Goal: Task Accomplishment & Management: Use online tool/utility

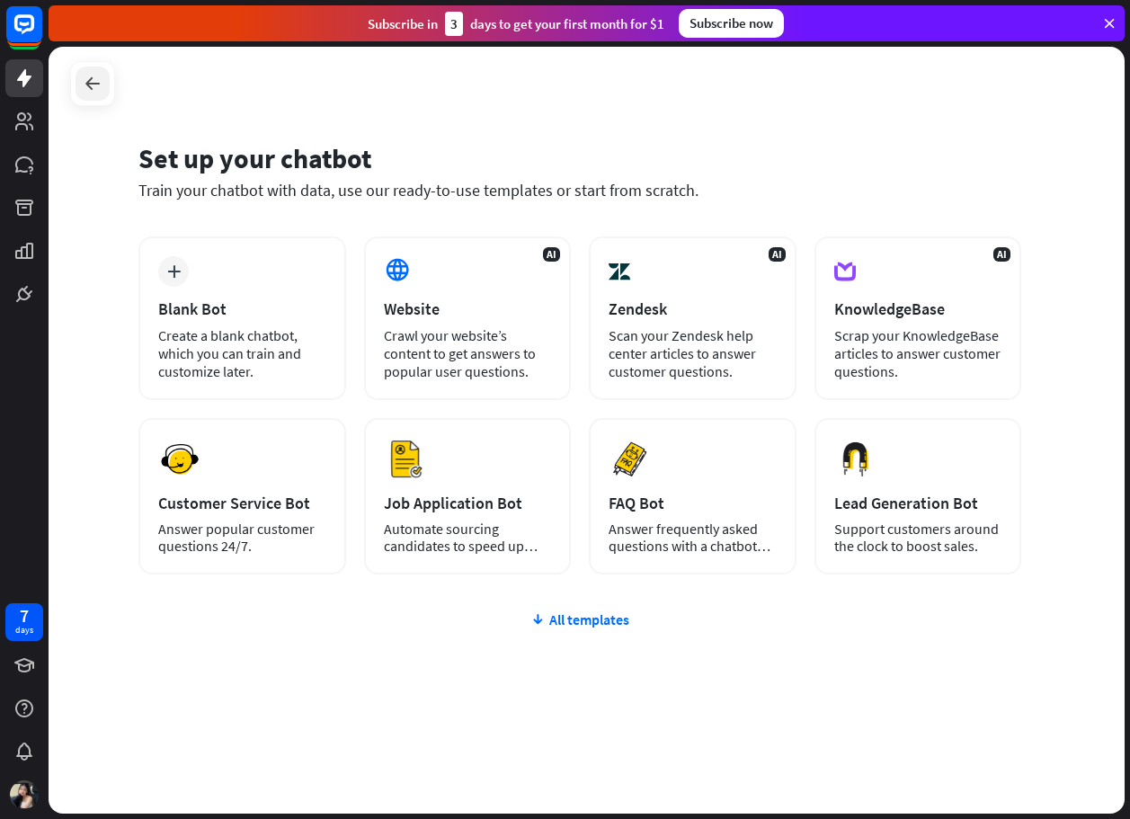
click at [78, 91] on div at bounding box center [93, 84] width 34 height 34
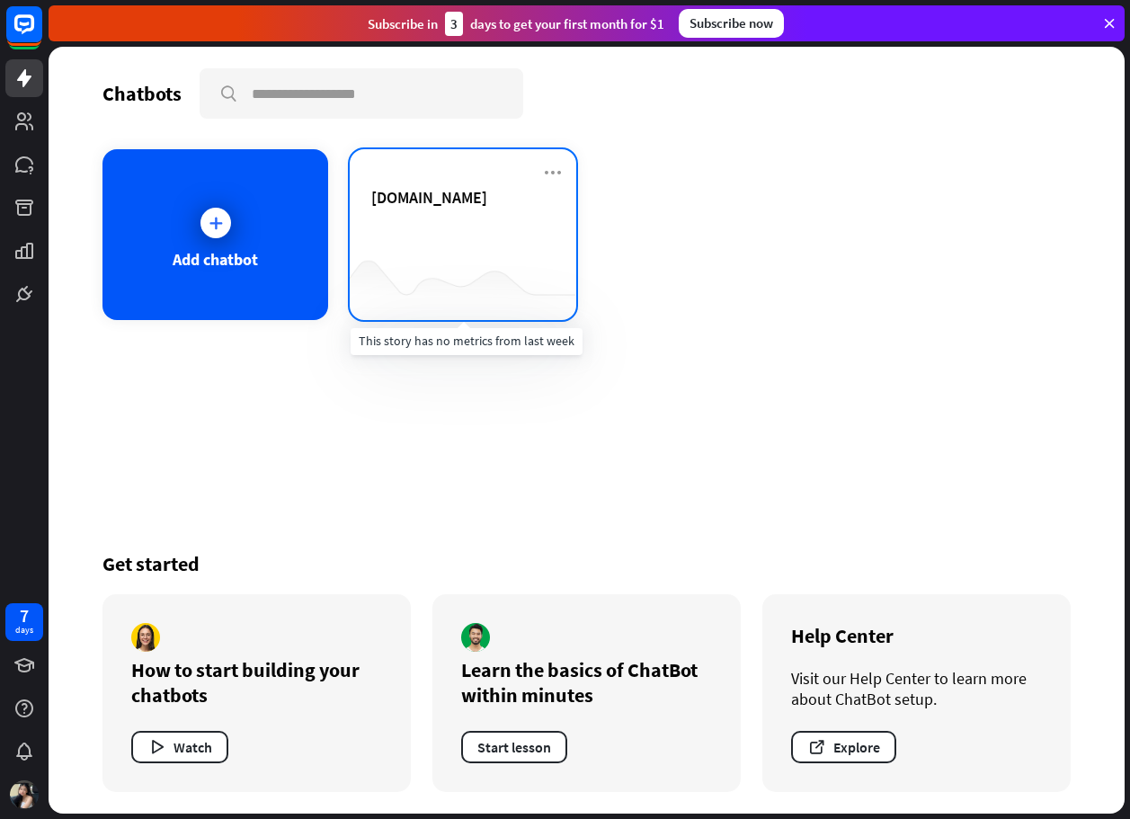
click at [381, 271] on div at bounding box center [463, 284] width 226 height 69
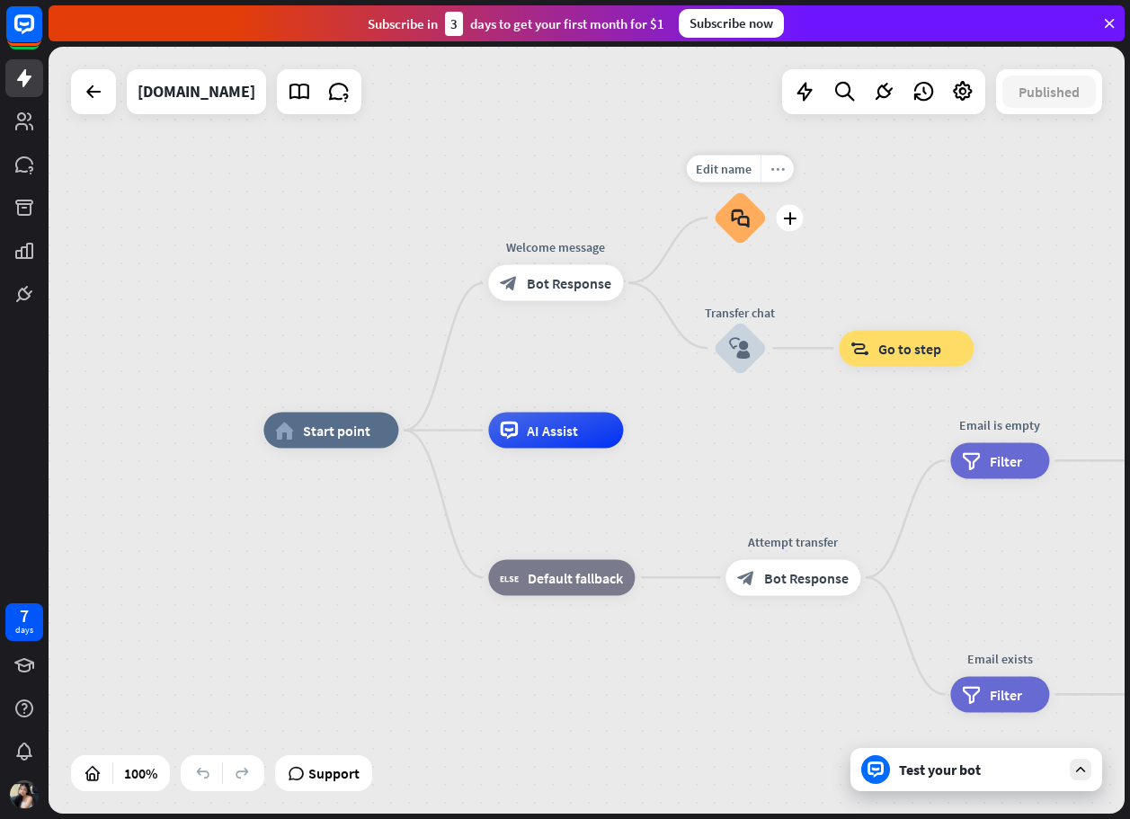
click at [760, 166] on div "more_horiz" at bounding box center [776, 168] width 33 height 27
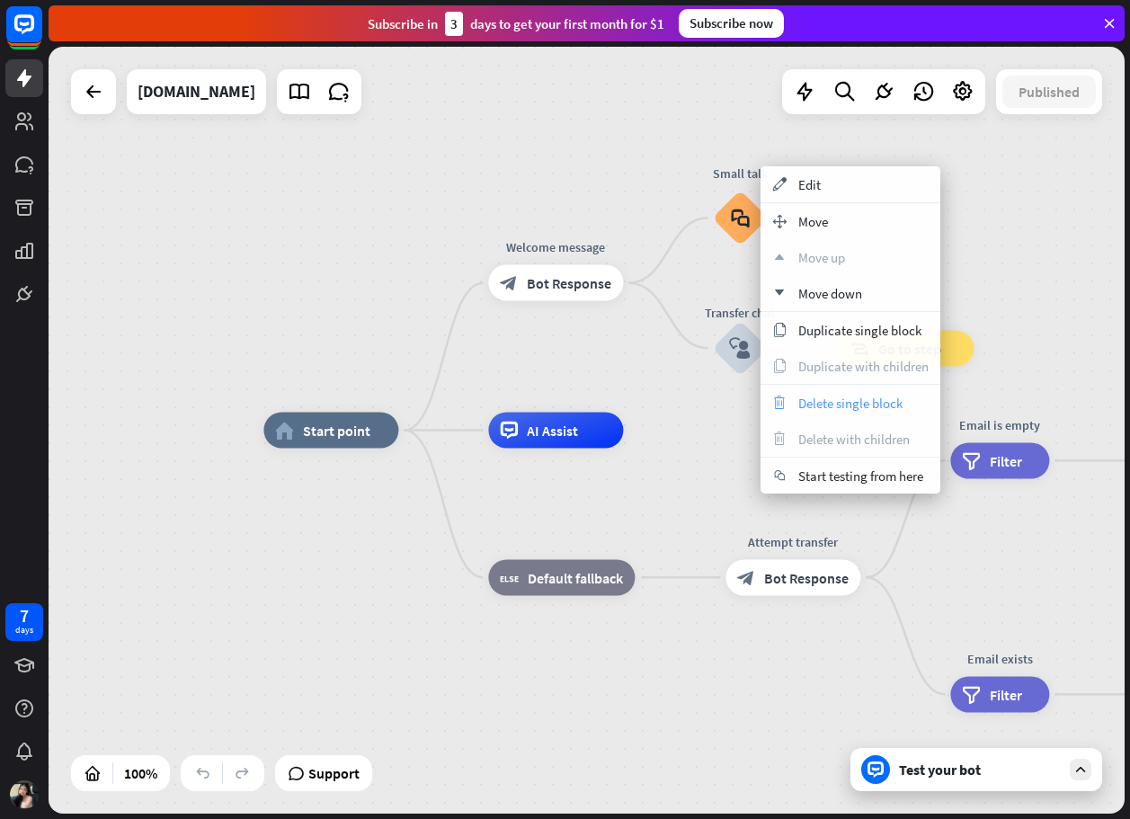
click at [809, 411] on span "Delete single block" at bounding box center [850, 403] width 104 height 17
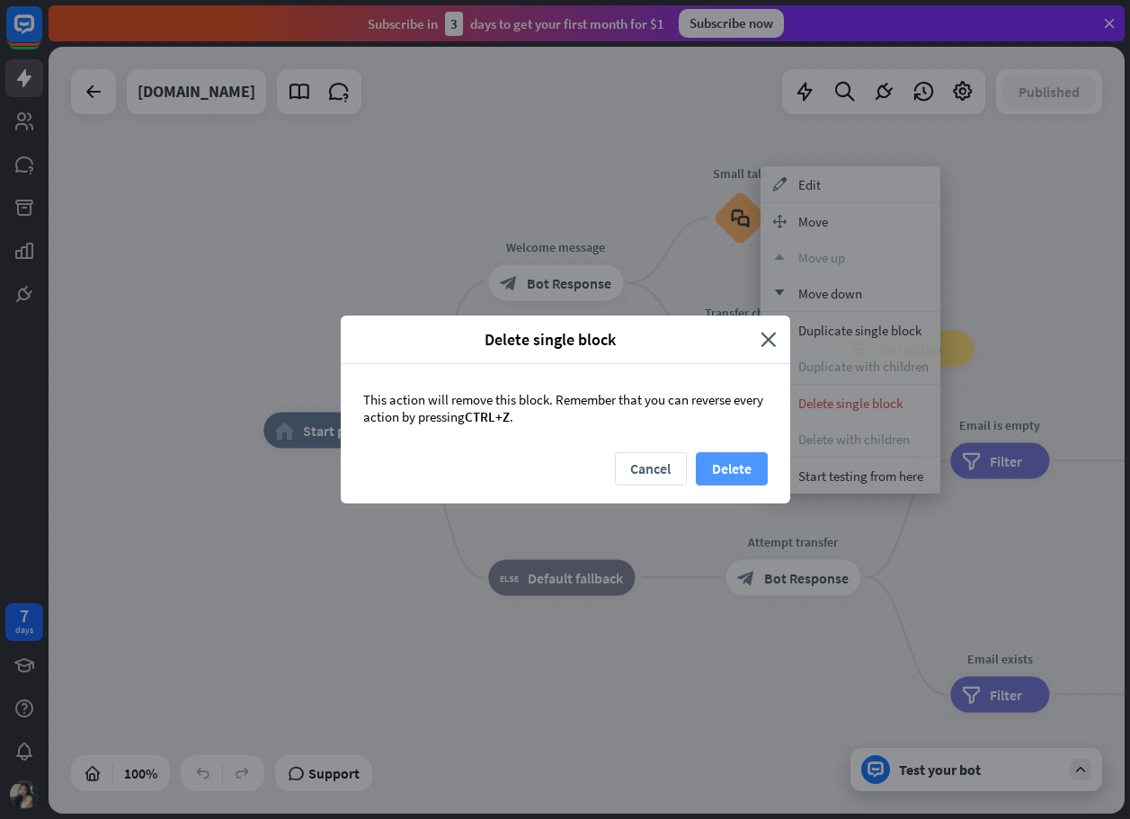
click at [751, 470] on button "Delete" at bounding box center [732, 468] width 72 height 33
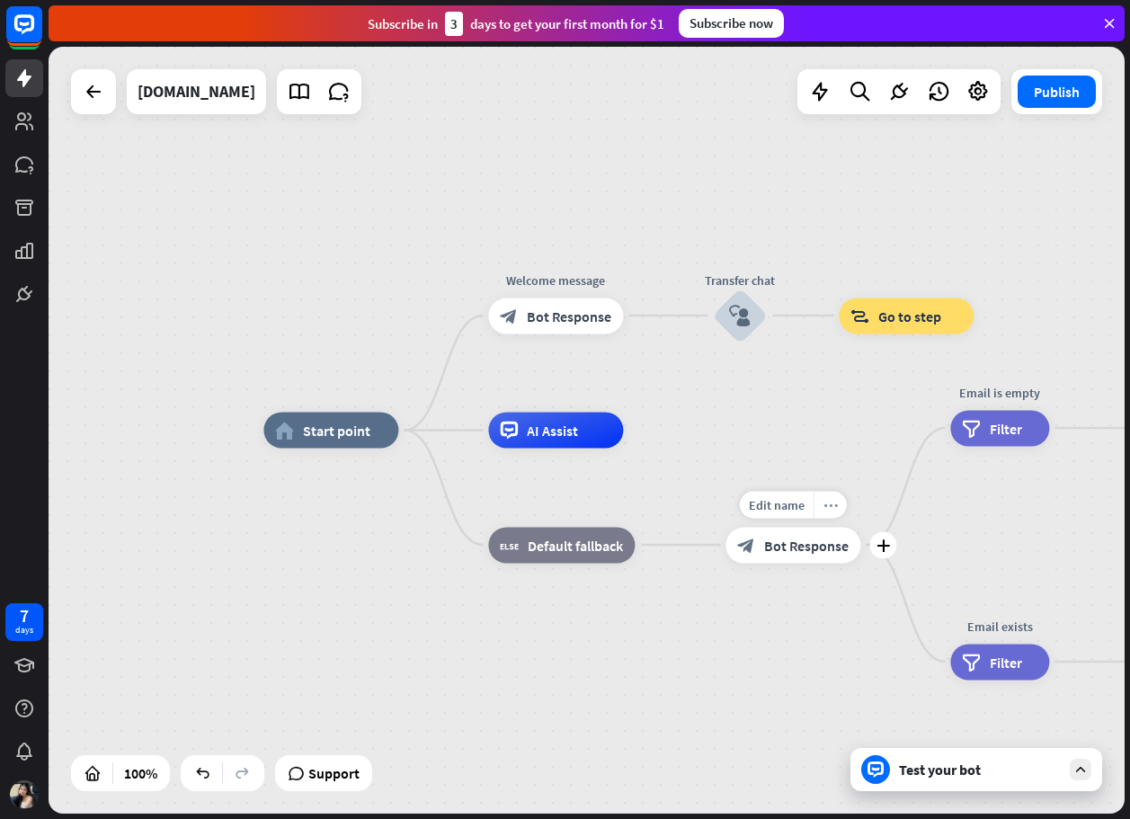
click at [824, 496] on div "more_horiz" at bounding box center [830, 504] width 33 height 27
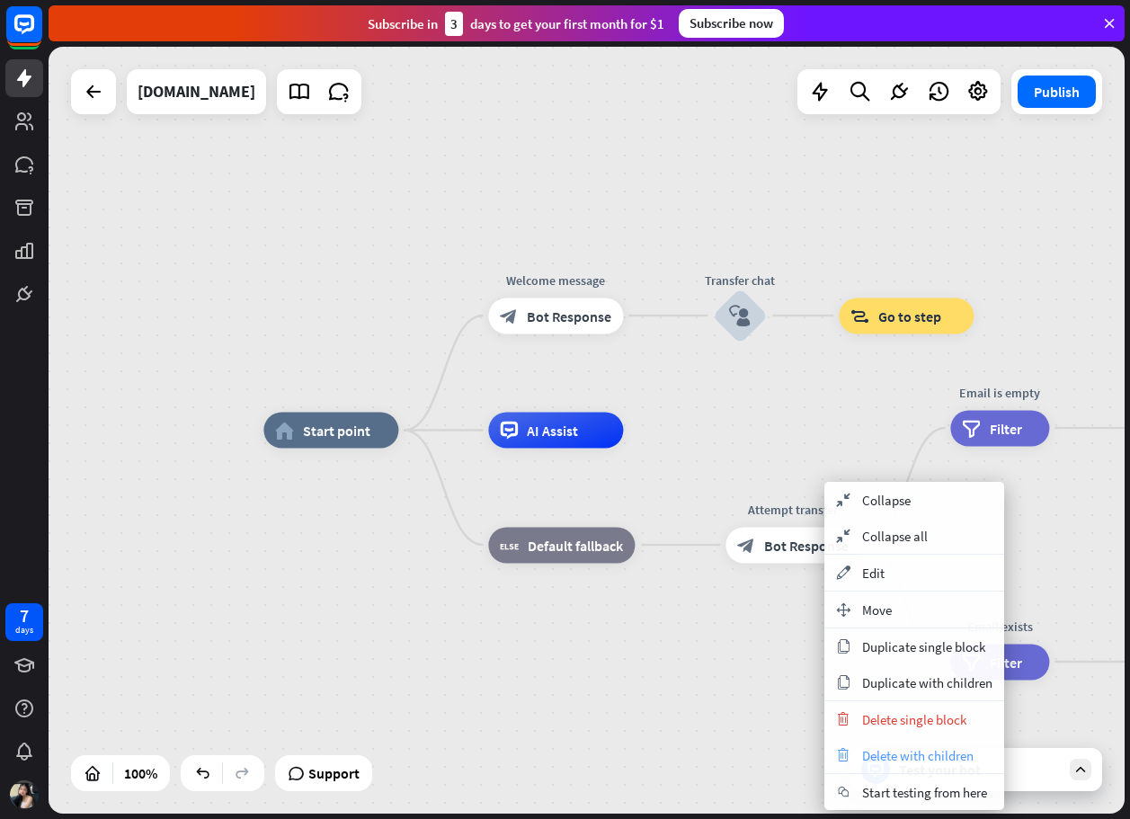
click at [894, 756] on span "Delete with children" at bounding box center [917, 755] width 111 height 17
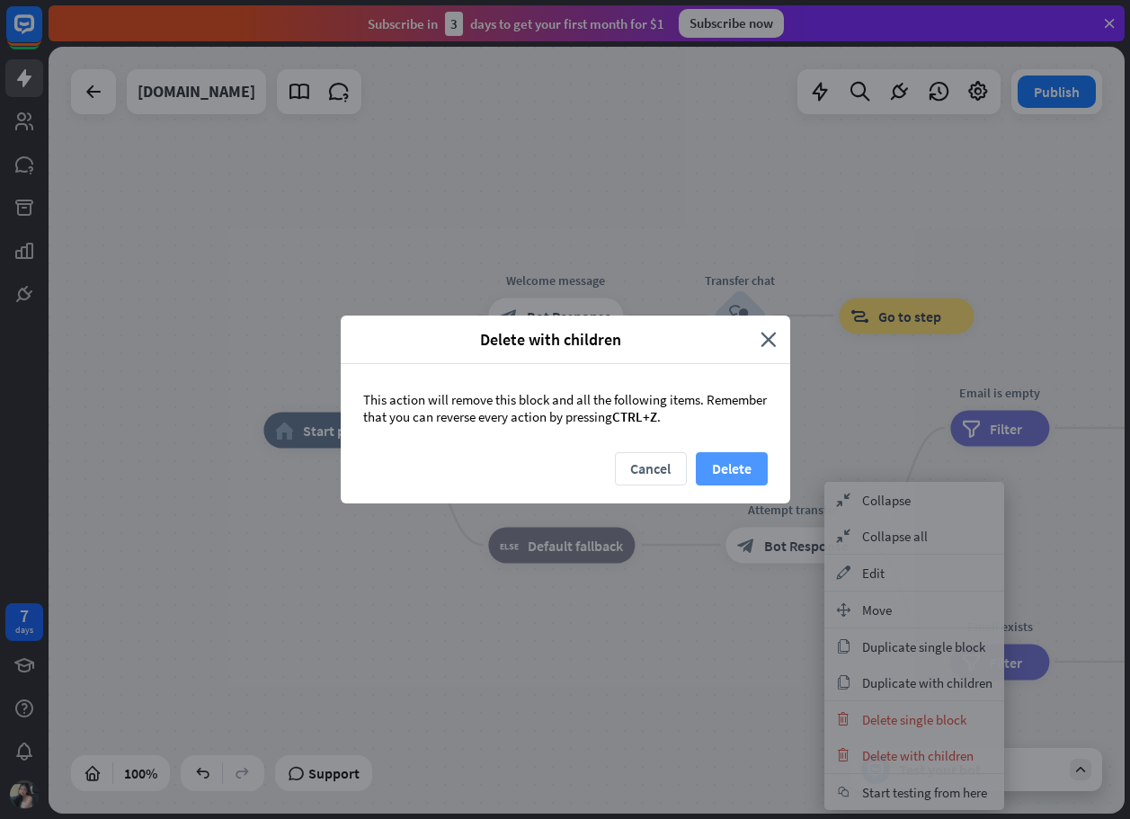
click at [742, 479] on button "Delete" at bounding box center [732, 468] width 72 height 33
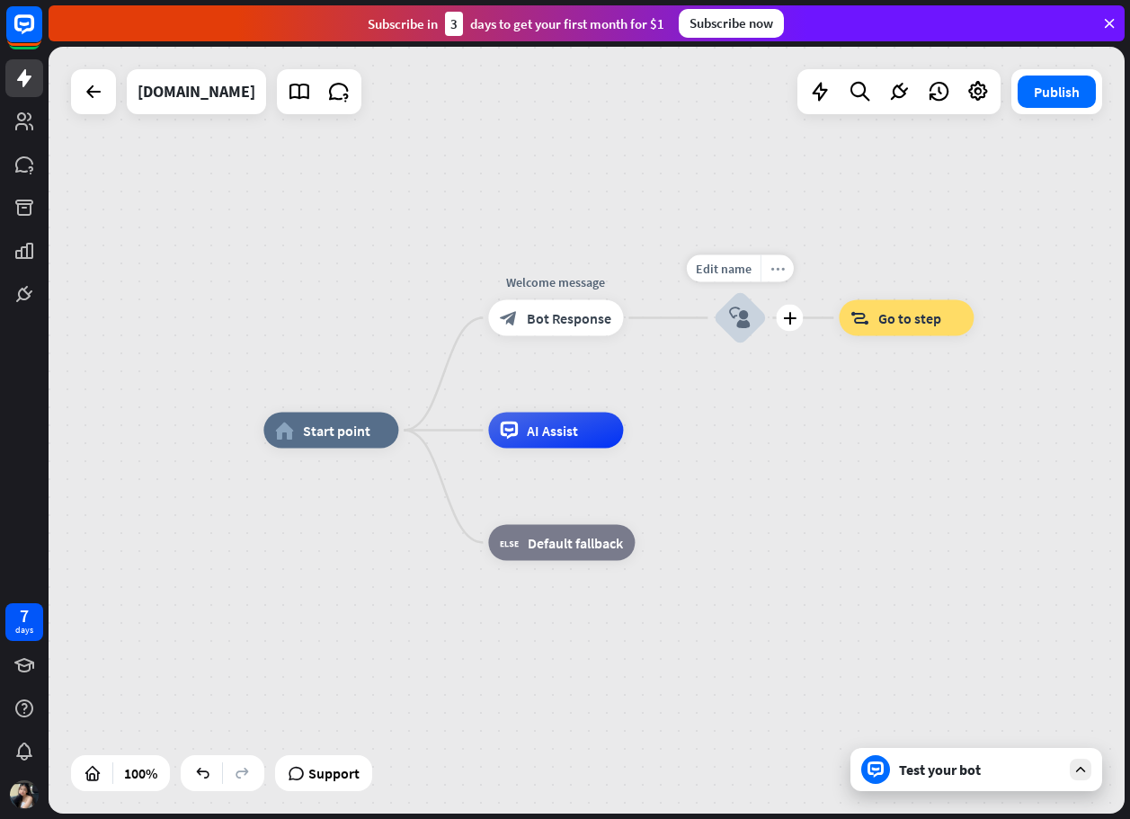
click at [780, 270] on icon "more_horiz" at bounding box center [777, 268] width 14 height 13
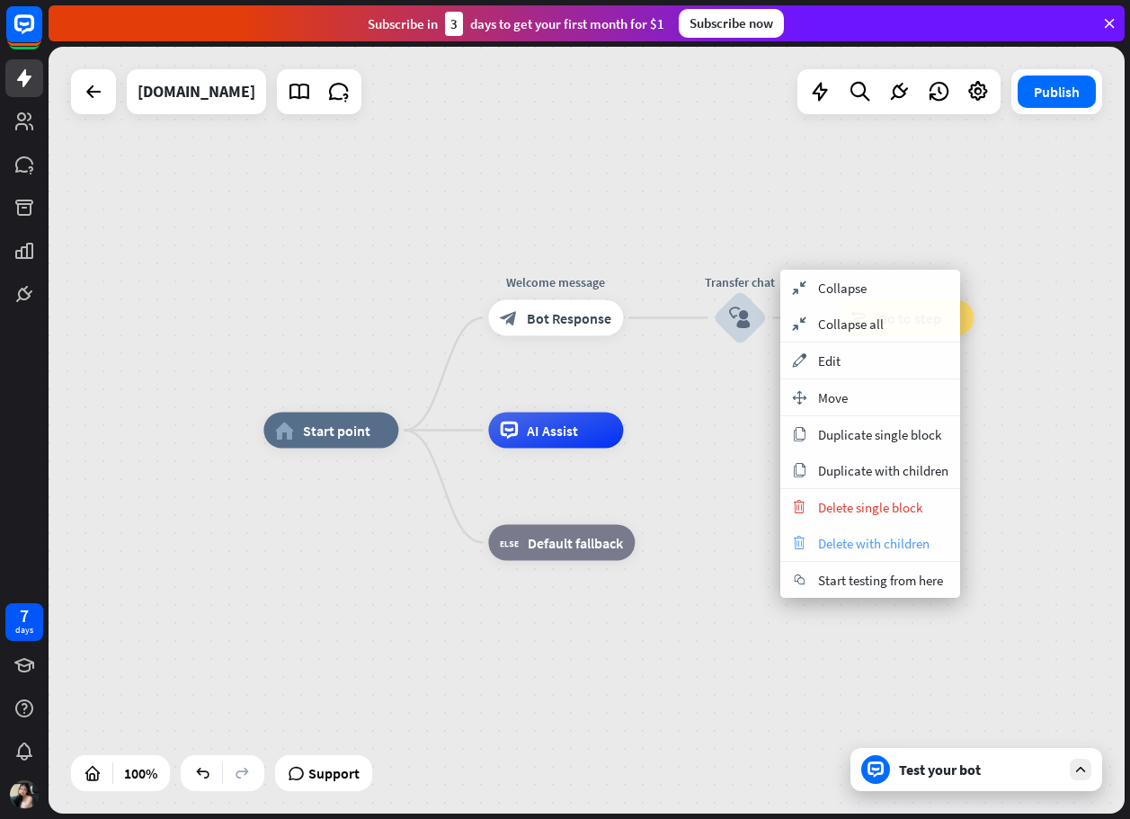
click at [861, 541] on span "Delete with children" at bounding box center [873, 543] width 111 height 17
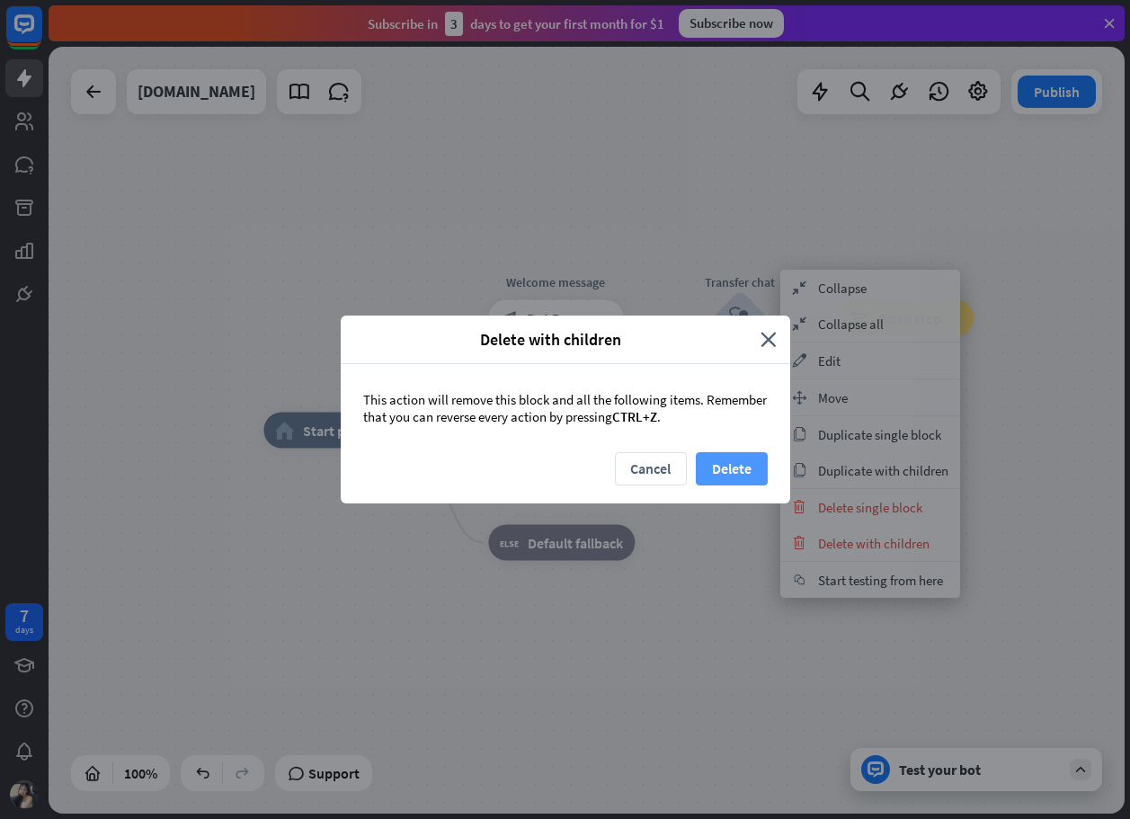
click at [751, 476] on button "Delete" at bounding box center [732, 468] width 72 height 33
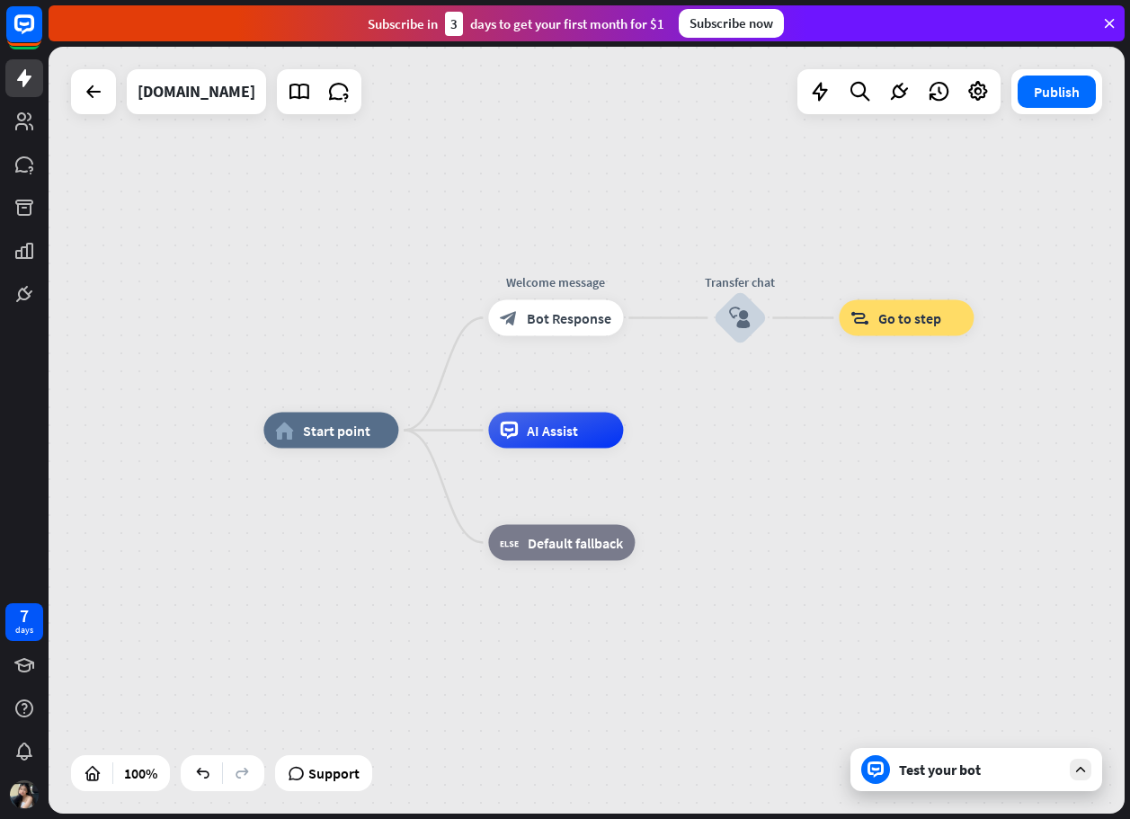
click at [561, 318] on span "Bot Response" at bounding box center [569, 318] width 84 height 18
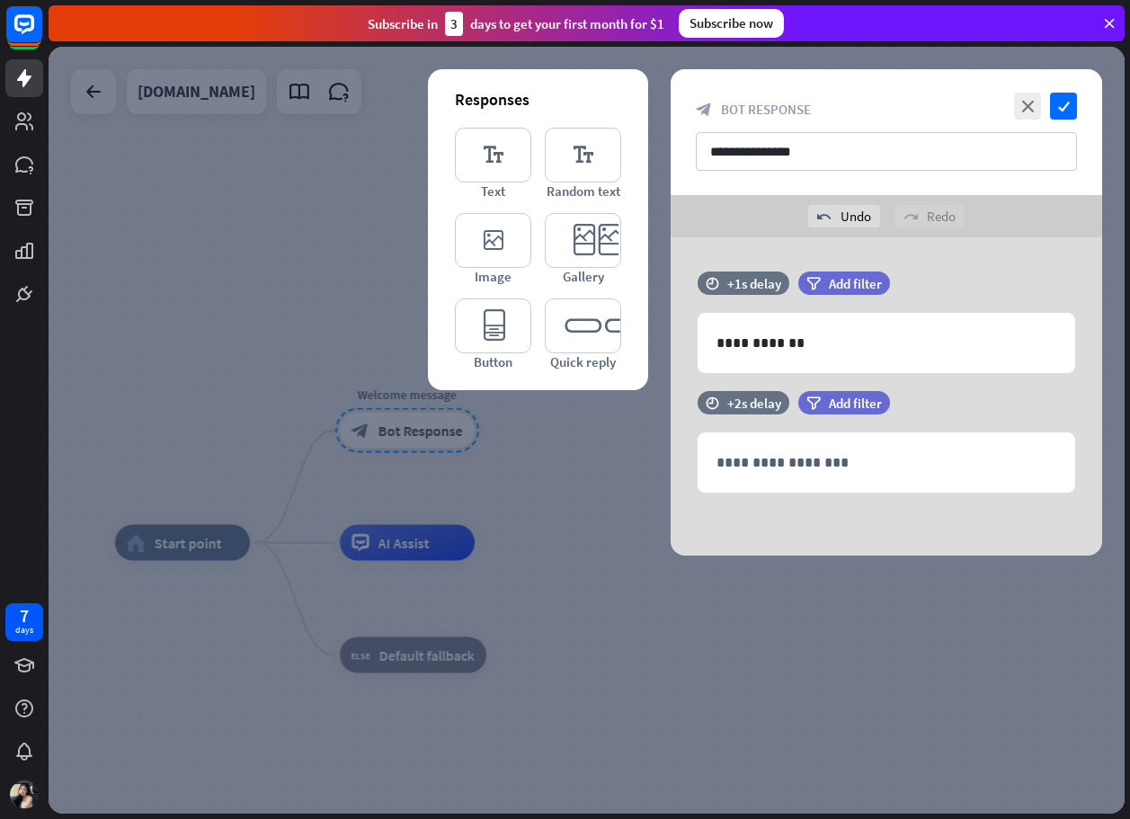
click at [450, 267] on div "Responses editor_text Text editor_text Random text editor_image Image editor_ca…" at bounding box center [538, 229] width 220 height 321
click at [793, 467] on p "**********" at bounding box center [886, 462] width 340 height 22
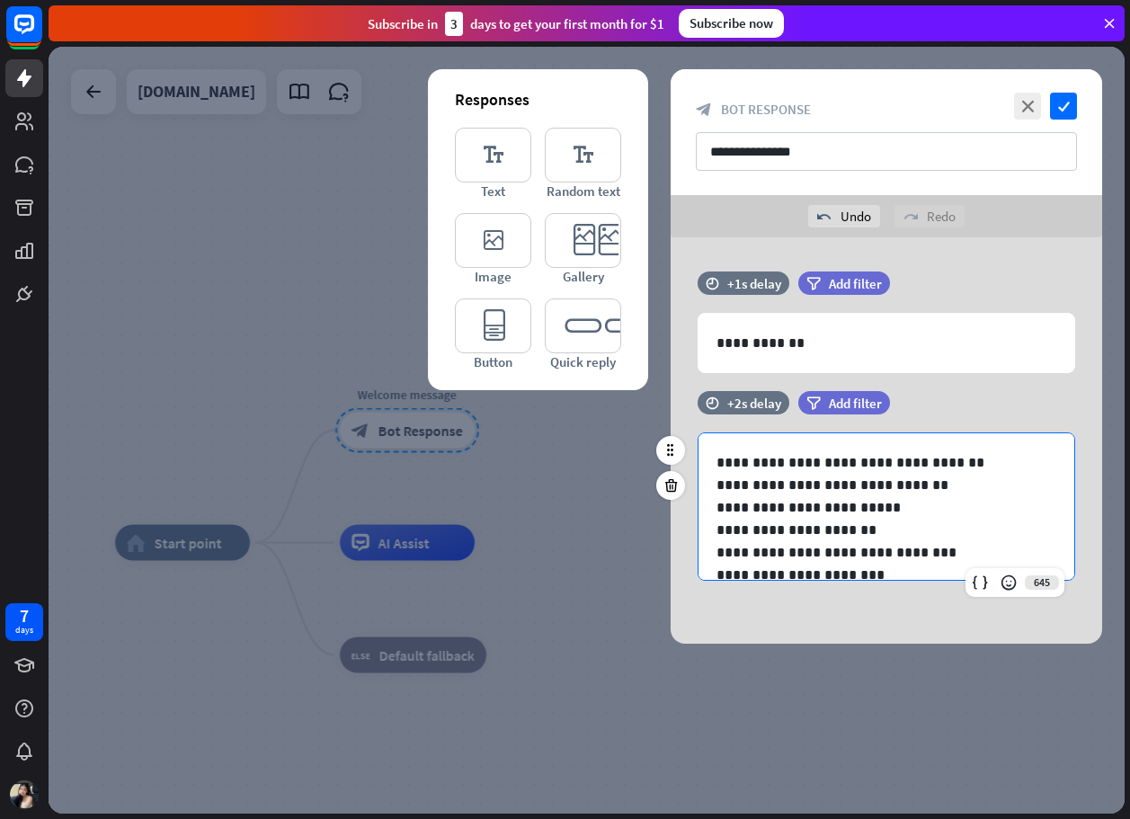
scroll to position [189, 0]
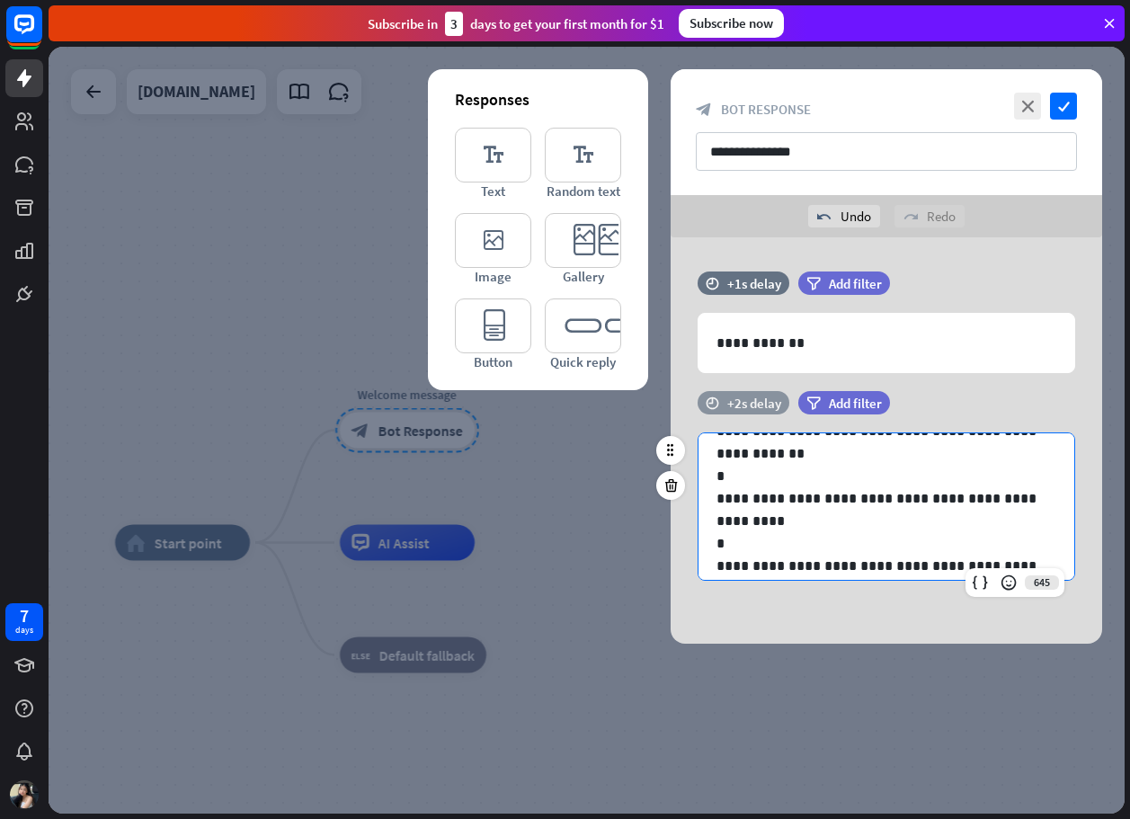
click at [727, 404] on div "+2s delay" at bounding box center [754, 403] width 54 height 17
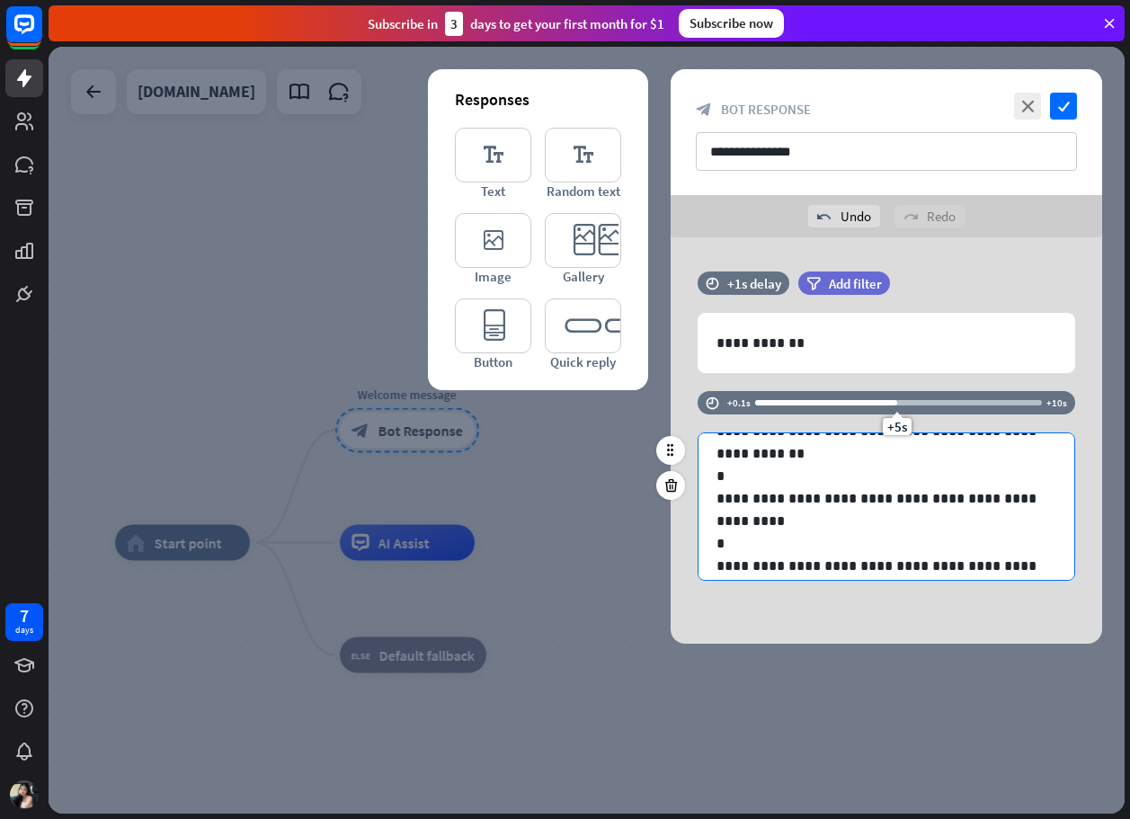
drag, startPoint x: 805, startPoint y: 434, endPoint x: 897, endPoint y: 475, distance: 100.2
click at [897, 475] on div "**********" at bounding box center [886, 495] width 431 height 208
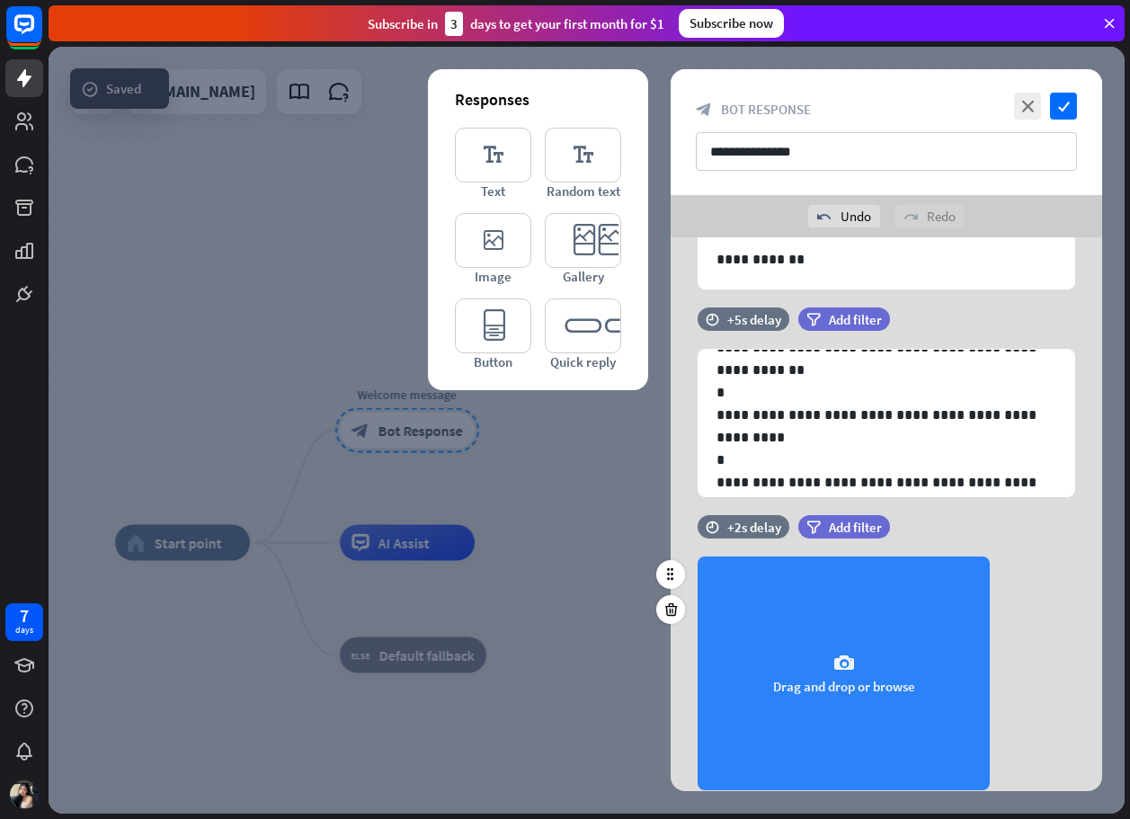
scroll to position [146, 0]
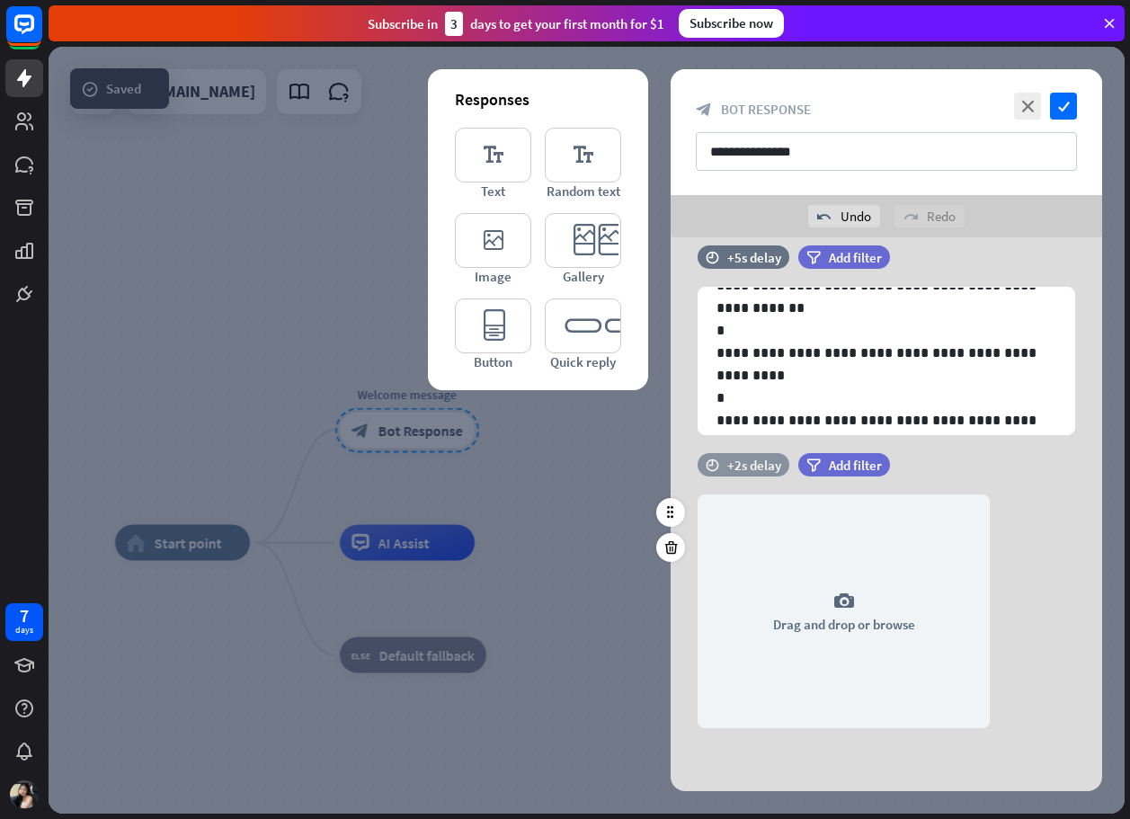
click at [745, 459] on div "+2s delay" at bounding box center [754, 465] width 54 height 17
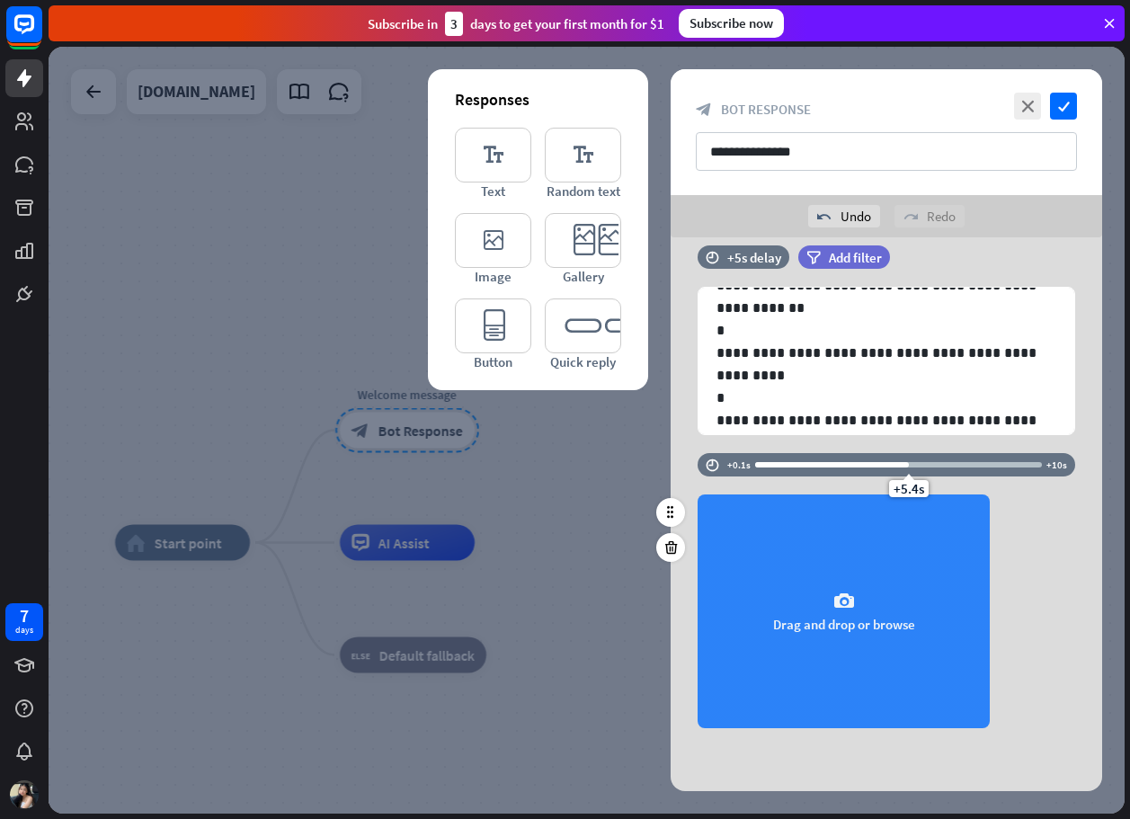
drag, startPoint x: 808, startPoint y: 483, endPoint x: 894, endPoint y: 561, distance: 115.8
click at [894, 561] on div "time +0.1s +5.4s +10s camera Drag and drop or browse" at bounding box center [886, 599] width 431 height 293
click at [888, 595] on div "camera Drag and drop or browse" at bounding box center [844, 611] width 292 height 234
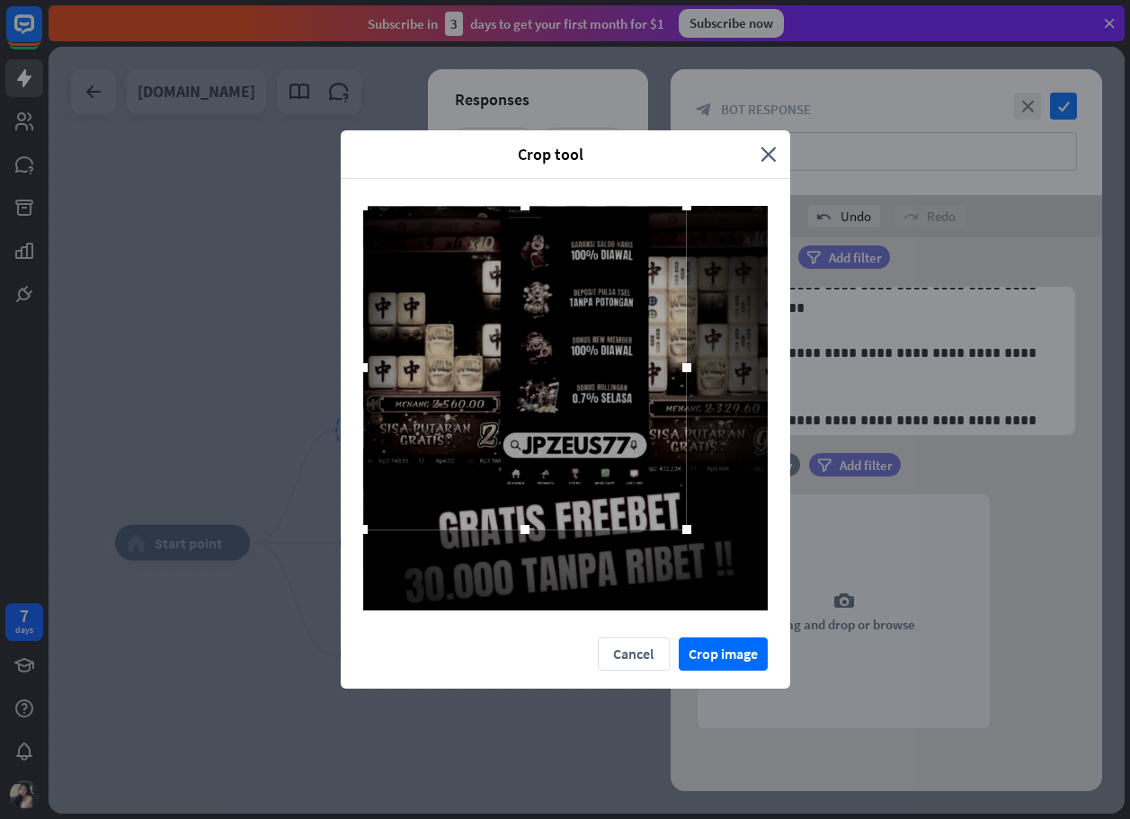
drag, startPoint x: 582, startPoint y: 464, endPoint x: 400, endPoint y: 313, distance: 236.9
click at [400, 313] on div at bounding box center [525, 368] width 324 height 324
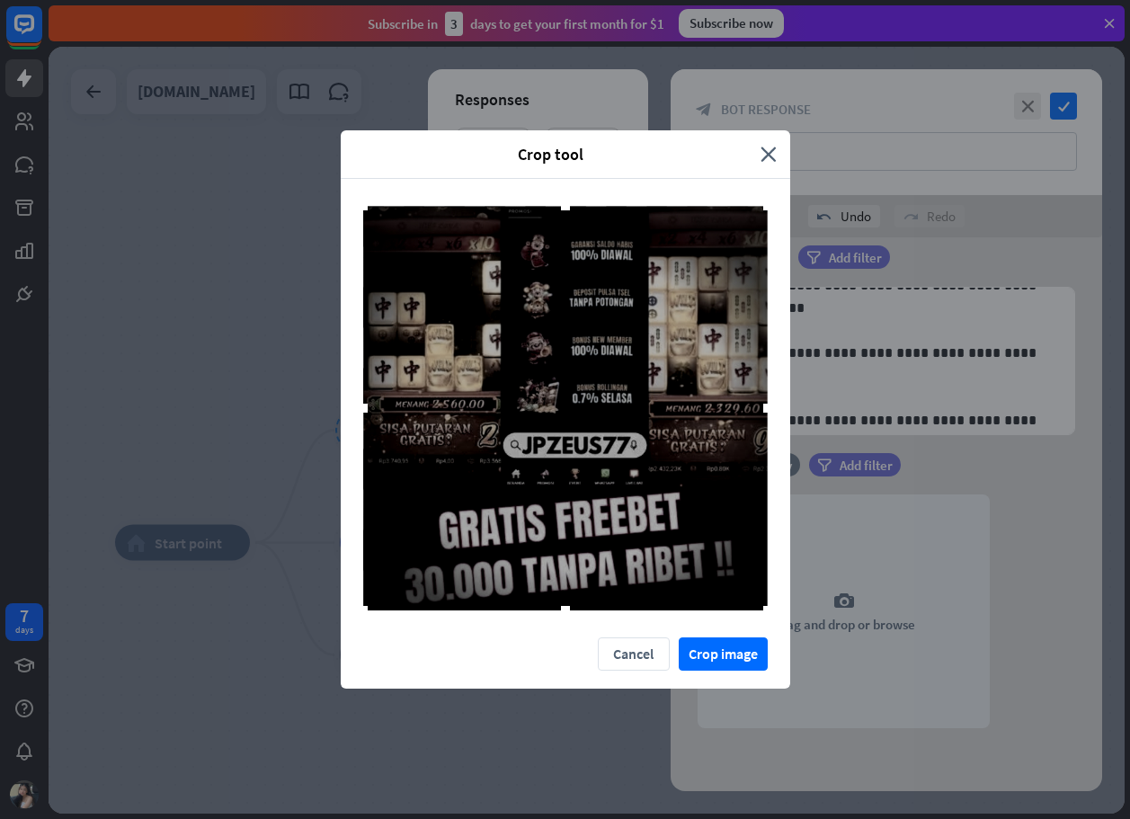
drag, startPoint x: 685, startPoint y: 535, endPoint x: 959, endPoint y: 830, distance: 402.6
click at [959, 818] on html "7 days close Product Help First steps Get started with ChatBot Help Center Foll…" at bounding box center [565, 409] width 1130 height 819
click at [753, 654] on button "Crop image" at bounding box center [723, 653] width 89 height 33
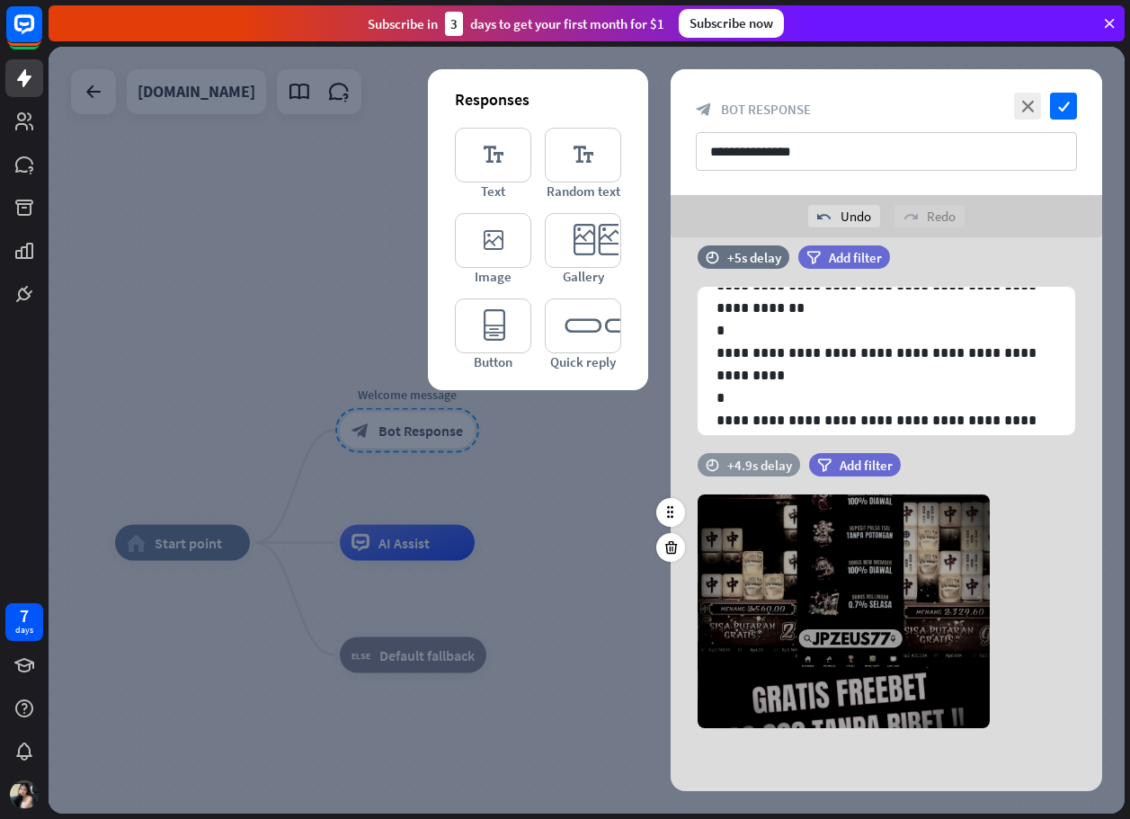
click at [756, 470] on div "+4.9s delay" at bounding box center [759, 465] width 65 height 17
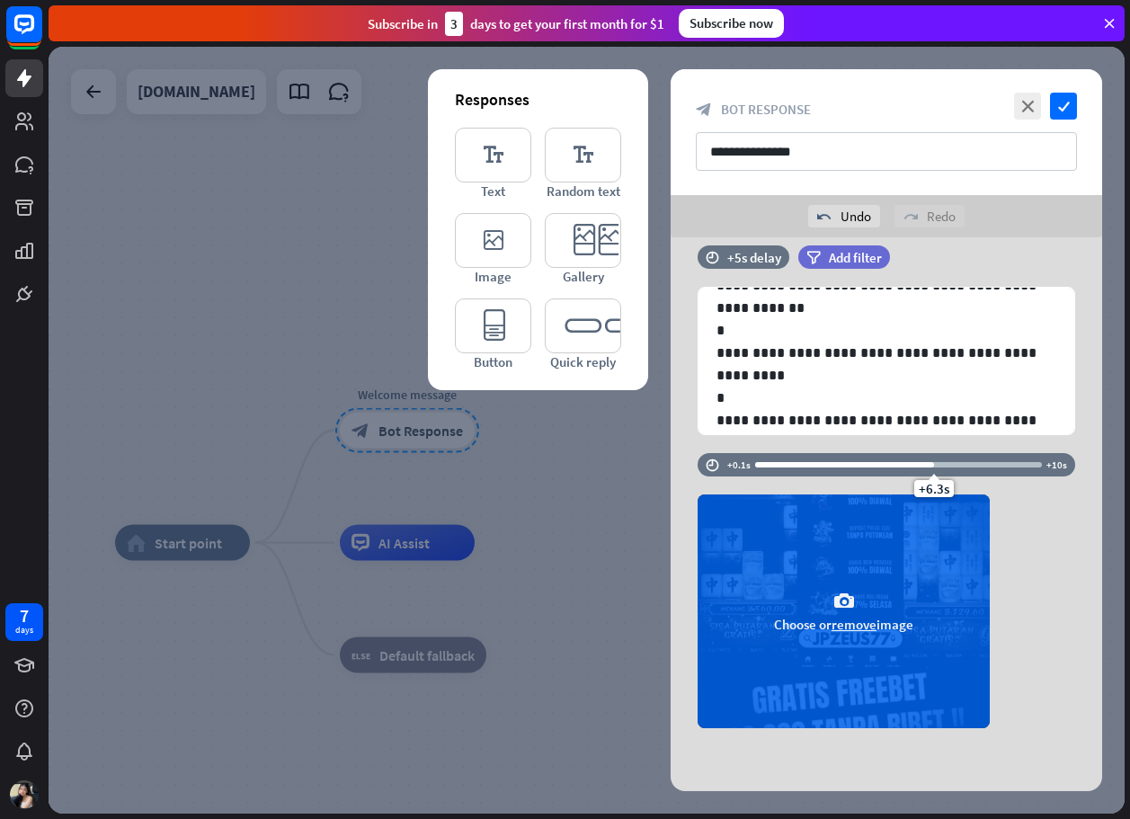
drag, startPoint x: 891, startPoint y: 493, endPoint x: 934, endPoint y: 512, distance: 47.5
click at [934, 512] on div "time +0.1s +6.3s +10s camera Choose or remove image" at bounding box center [886, 599] width 431 height 293
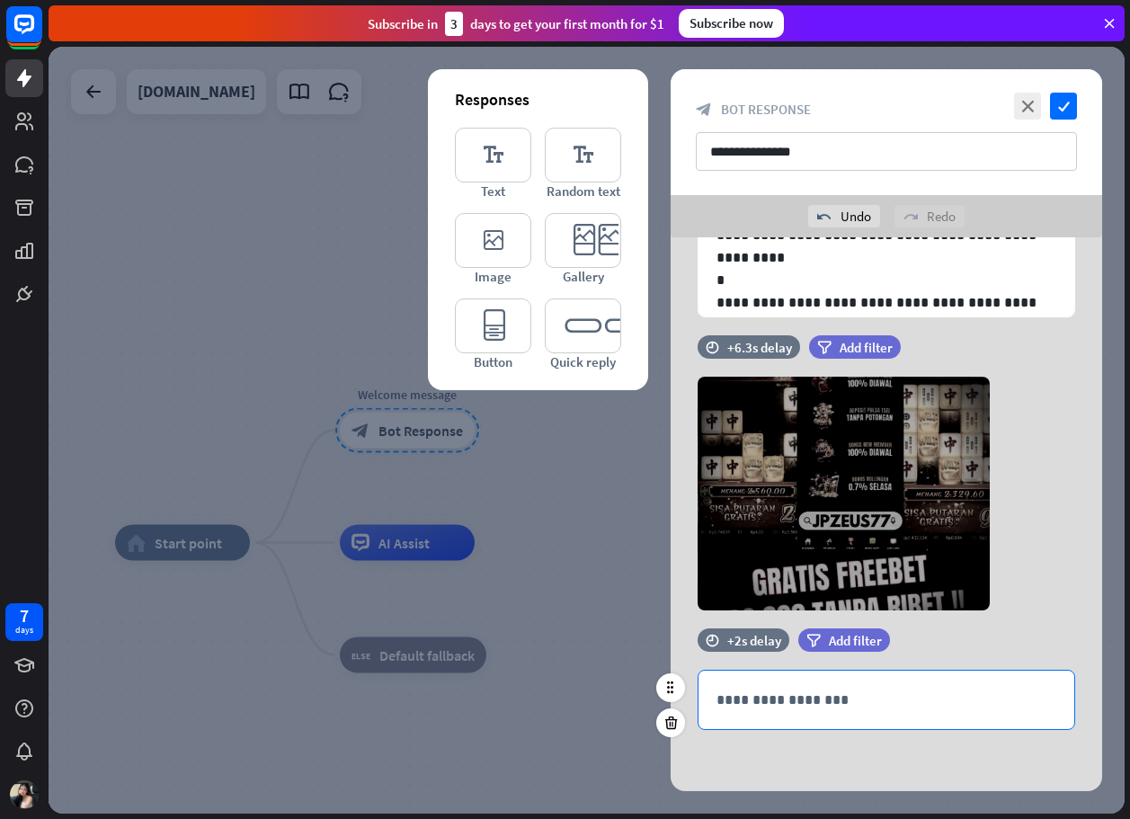
scroll to position [265, 0]
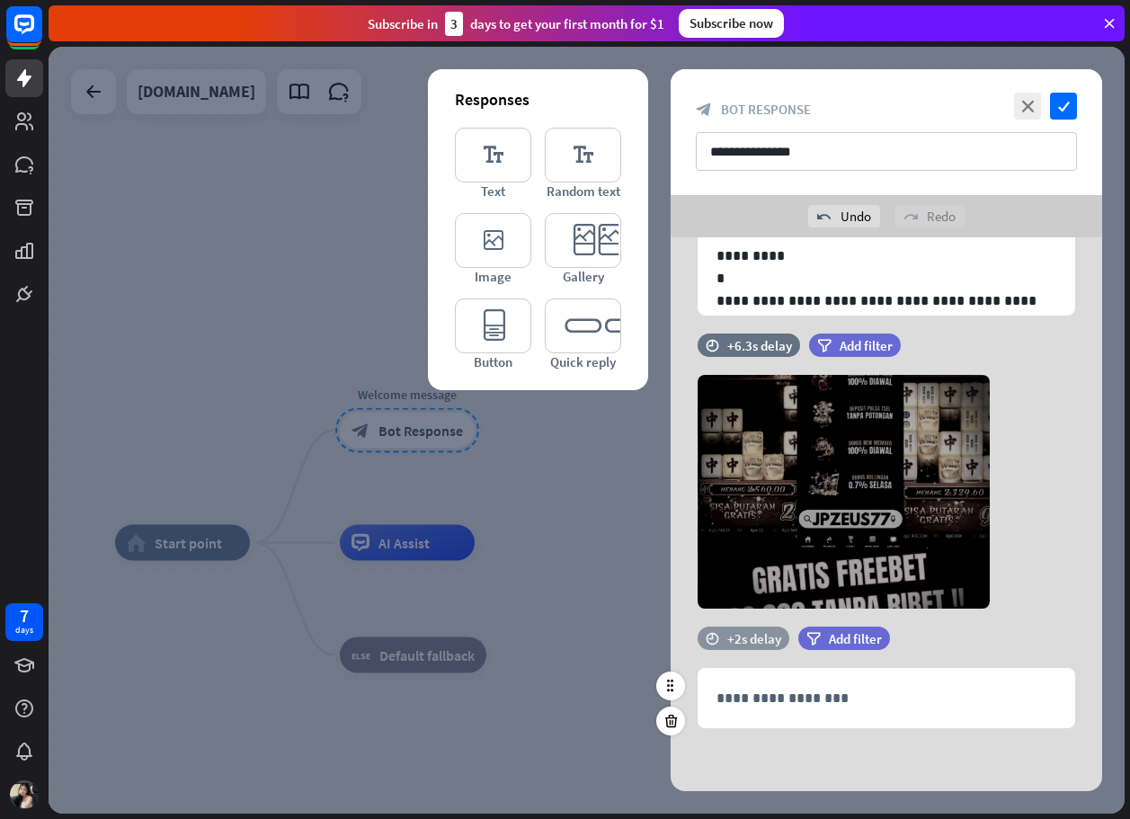
click at [769, 636] on div "+2s delay" at bounding box center [754, 638] width 54 height 17
drag, startPoint x: 814, startPoint y: 664, endPoint x: 968, endPoint y: 728, distance: 167.3
click at [968, 728] on div "**********" at bounding box center [886, 687] width 431 height 120
click at [438, 295] on div "Responses editor_text Text editor_text Random text editor_image Image editor_ca…" at bounding box center [538, 229] width 220 height 321
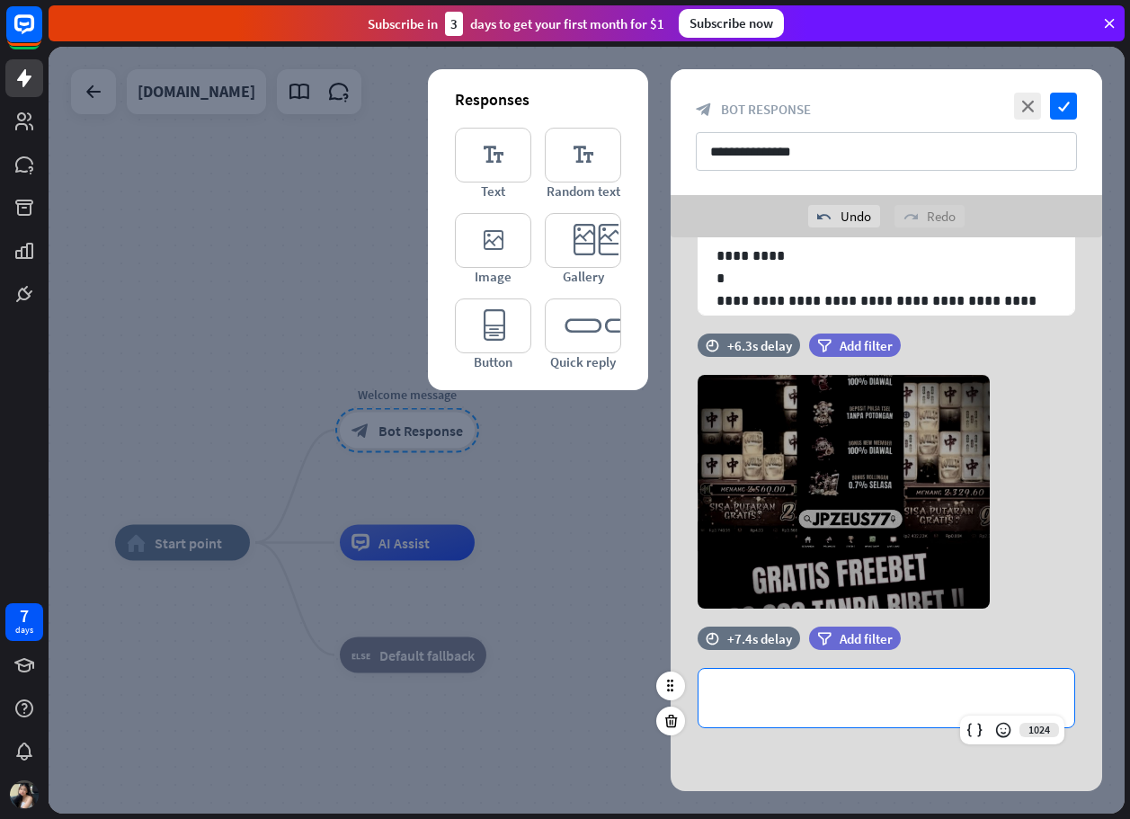
click at [814, 682] on div "**********" at bounding box center [886, 698] width 376 height 58
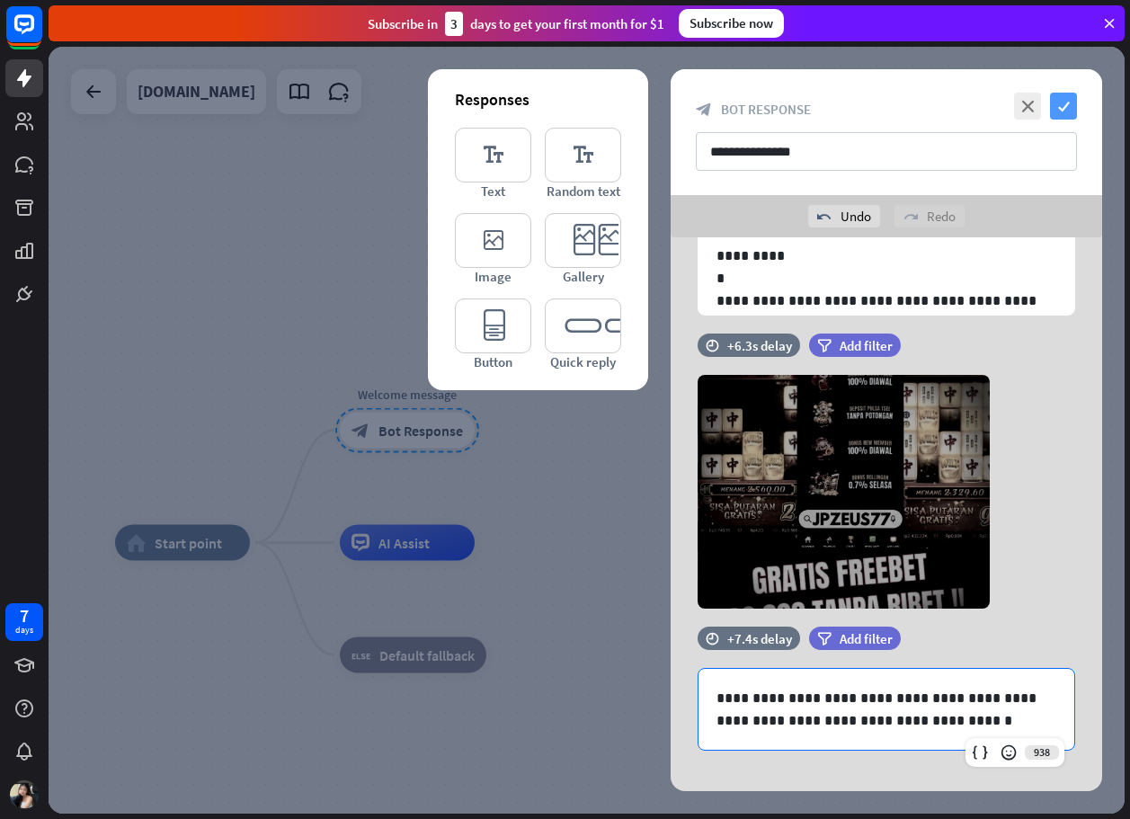
click at [1076, 102] on div "**********" at bounding box center [886, 132] width 431 height 126
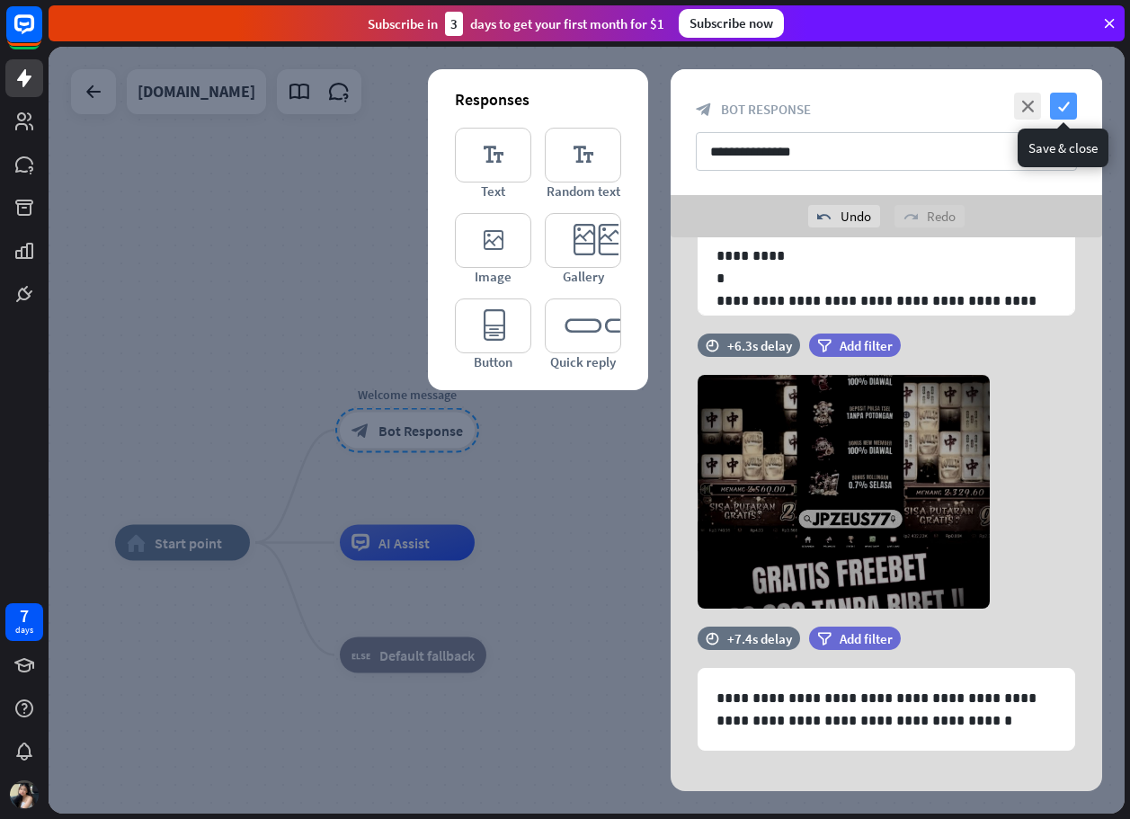
click at [1072, 108] on icon "check" at bounding box center [1063, 106] width 27 height 27
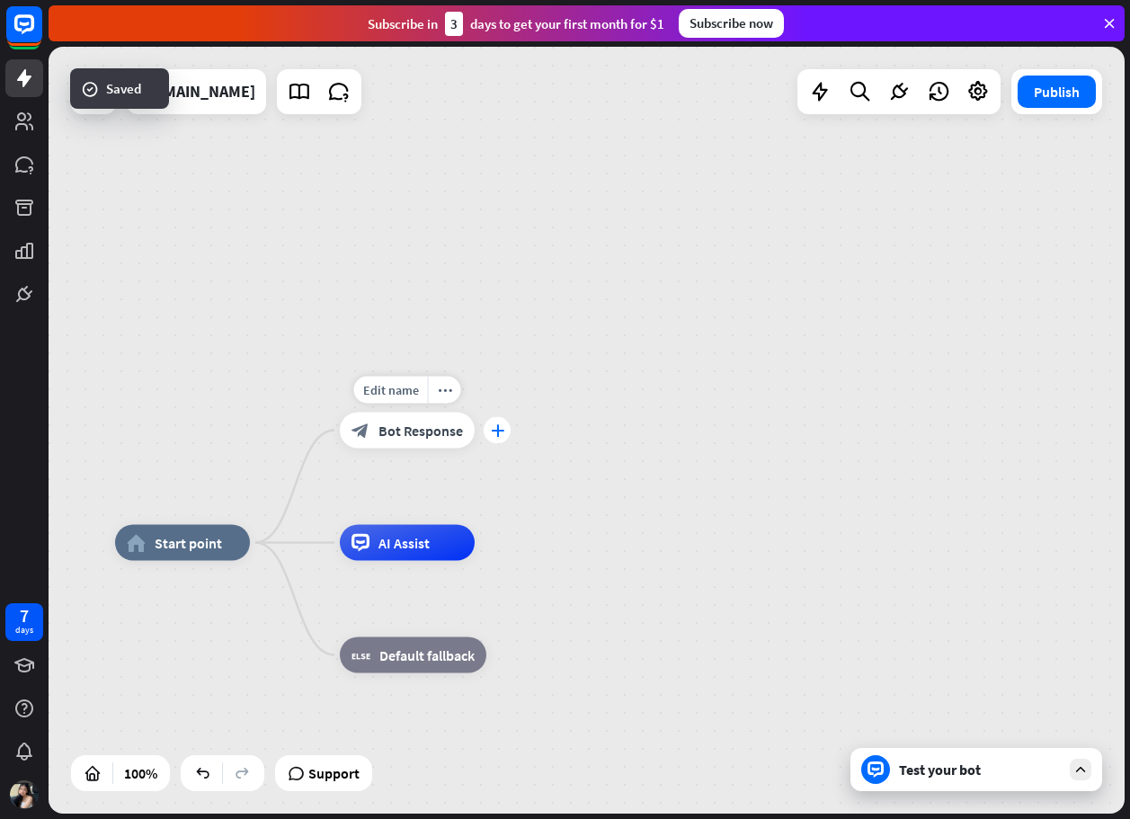
click at [495, 427] on icon "plus" at bounding box center [497, 430] width 13 height 13
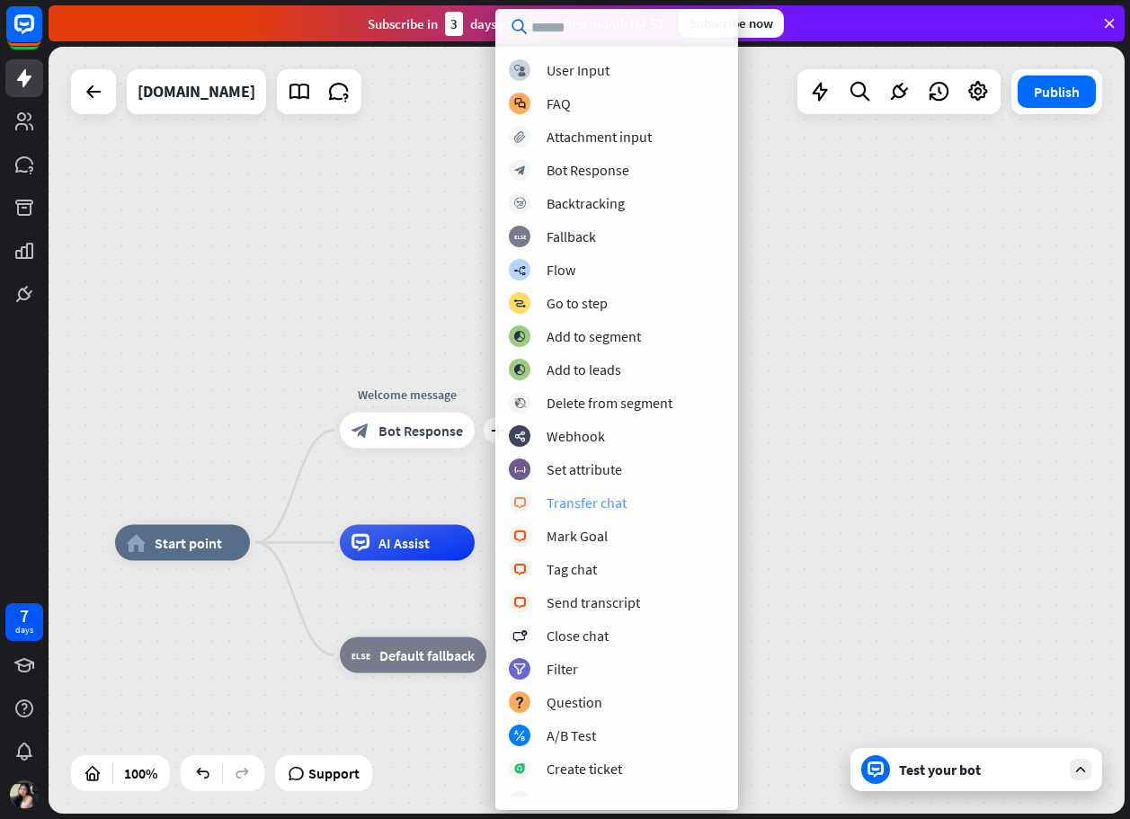
click at [599, 506] on div "Transfer chat" at bounding box center [587, 502] width 80 height 18
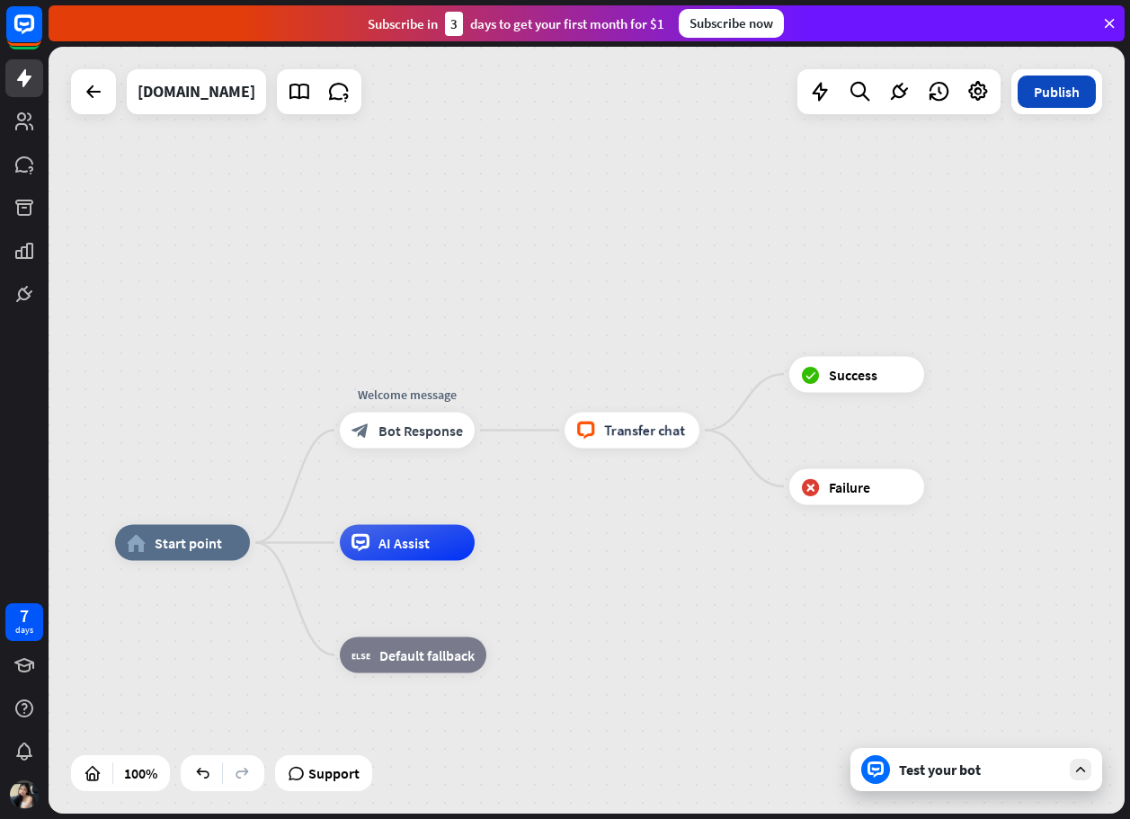
click at [1058, 100] on button "Publish" at bounding box center [1057, 92] width 78 height 32
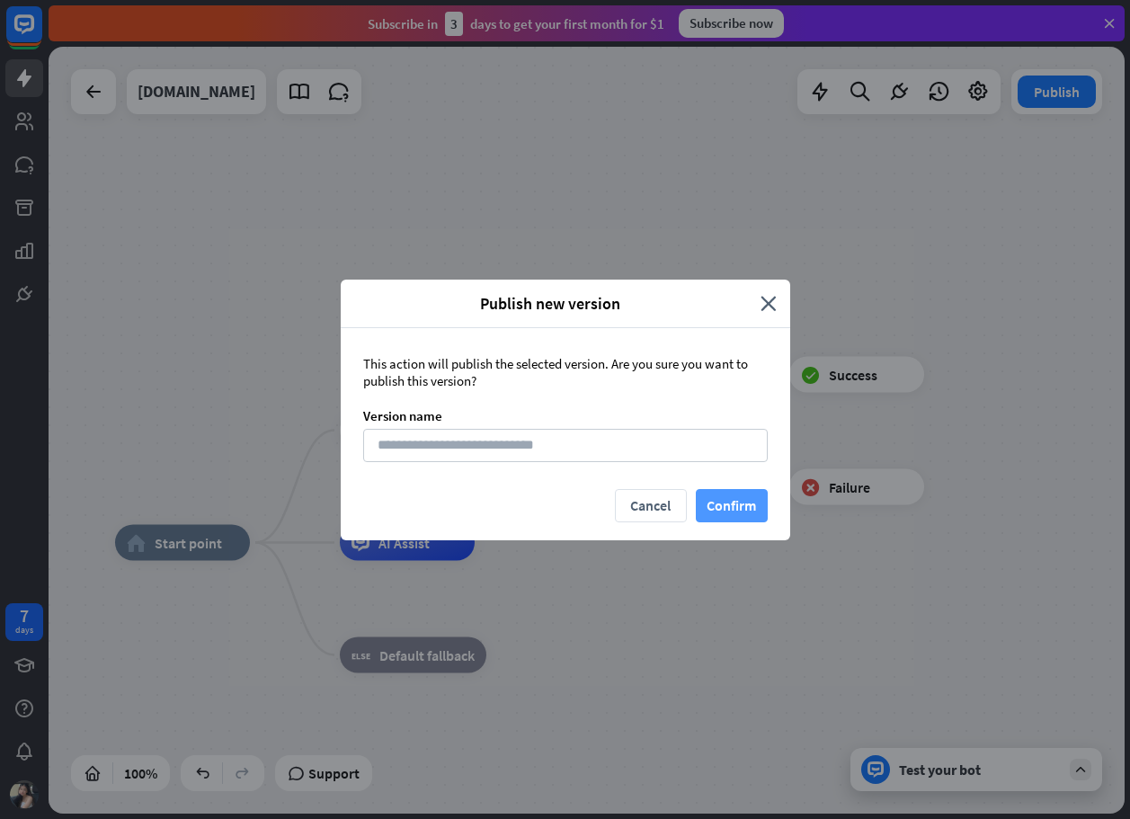
click at [760, 500] on button "Confirm" at bounding box center [732, 505] width 72 height 33
